Goal: Transaction & Acquisition: Purchase product/service

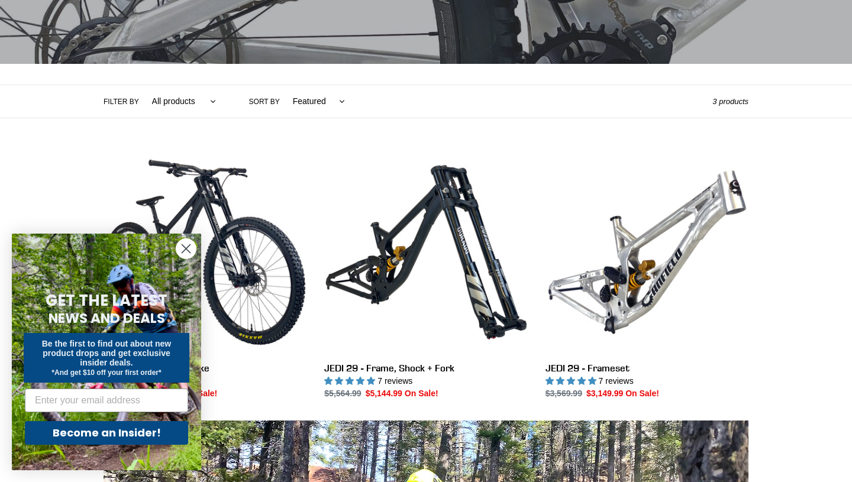
scroll to position [211, 0]
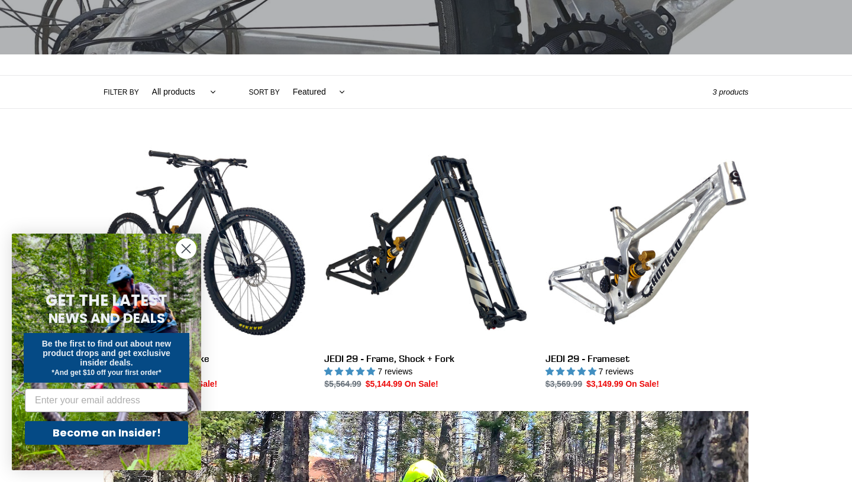
click at [186, 250] on circle "Close dialog" at bounding box center [186, 249] width 20 height 20
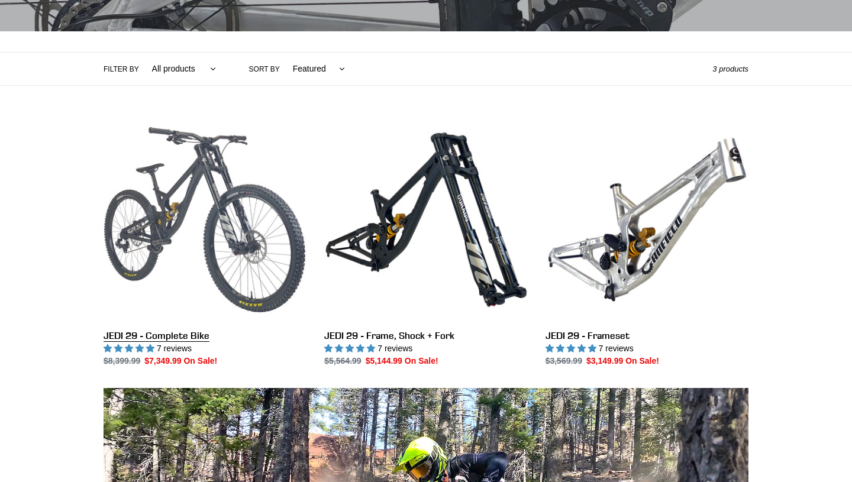
scroll to position [238, 0]
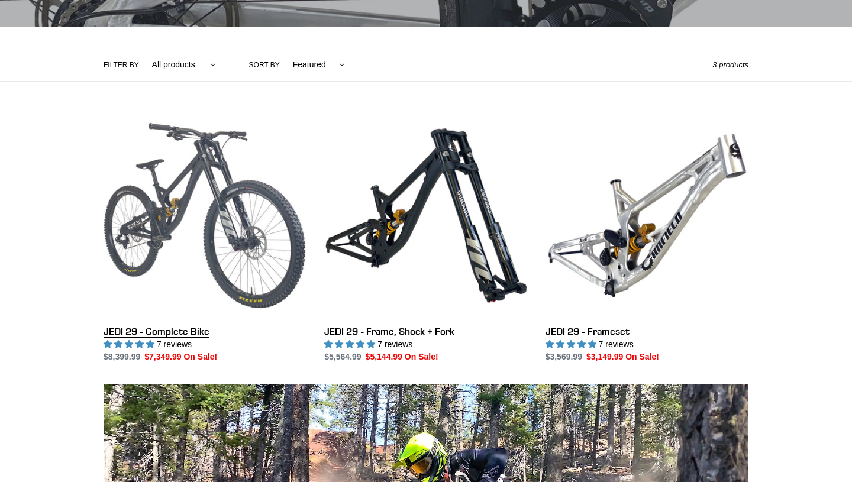
click at [173, 217] on link "JEDI 29 - Complete Bike" at bounding box center [205, 238] width 203 height 249
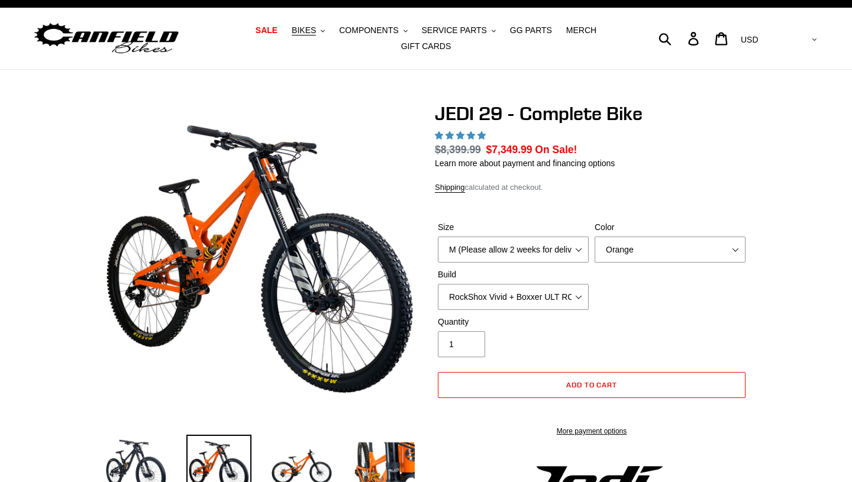
scroll to position [18, 0]
click at [539, 289] on select "RockShox Vivid + Boxxer ULT RC2 C3 200 + SRAM XO RockShox Vivid + Boxxer ULT RC…" at bounding box center [513, 297] width 151 height 26
select select "highest-rating"
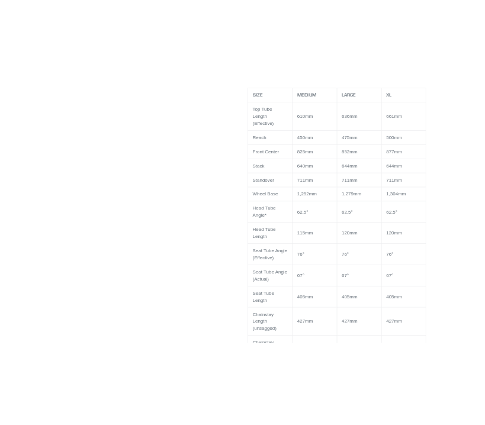
scroll to position [1823, 0]
